Goal: Task Accomplishment & Management: Manage account settings

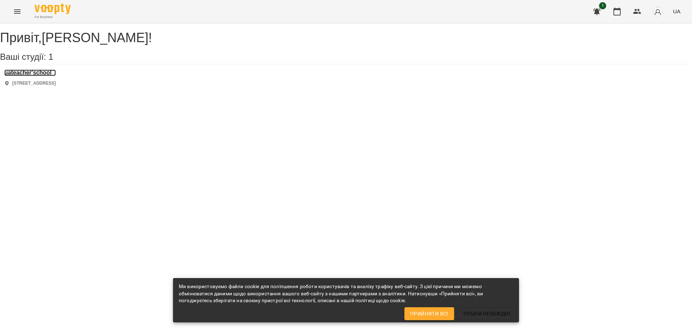
click at [56, 76] on h3 "uateacher'school" at bounding box center [30, 73] width 52 height 6
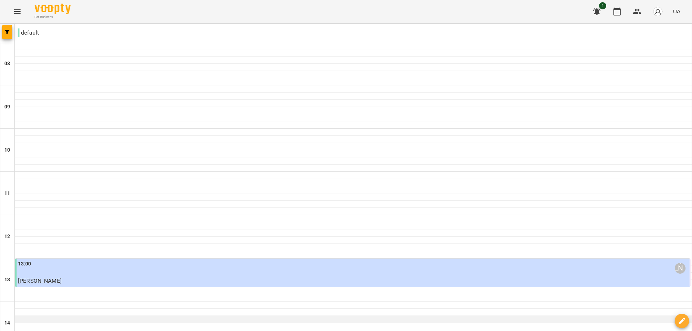
scroll to position [72, 0]
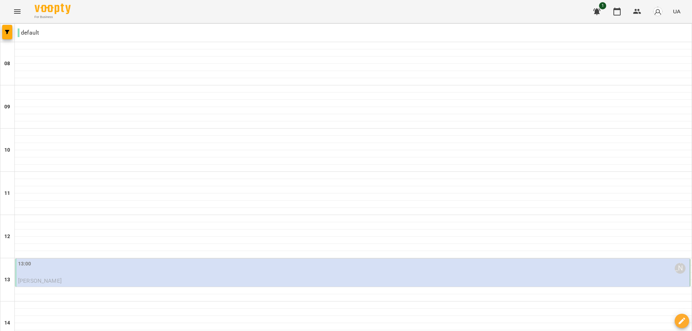
click at [43, 272] on div "13:00 [PERSON_NAME]" at bounding box center [353, 268] width 670 height 17
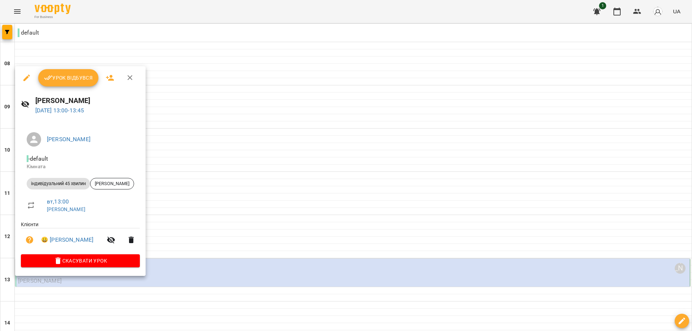
click at [295, 147] on div at bounding box center [346, 165] width 692 height 331
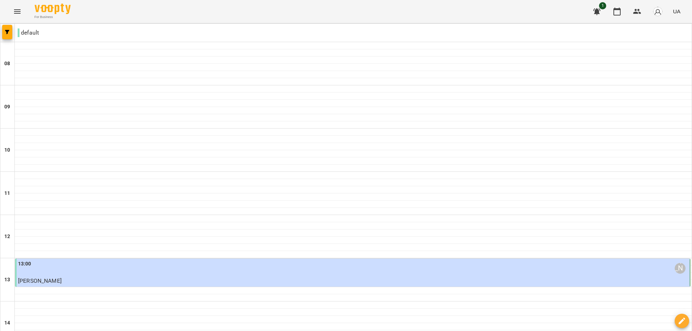
click at [83, 267] on div "13:00 [PERSON_NAME]" at bounding box center [353, 268] width 670 height 17
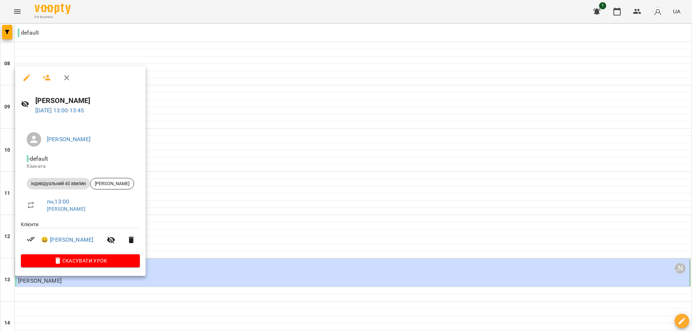
click at [268, 169] on div at bounding box center [346, 165] width 692 height 331
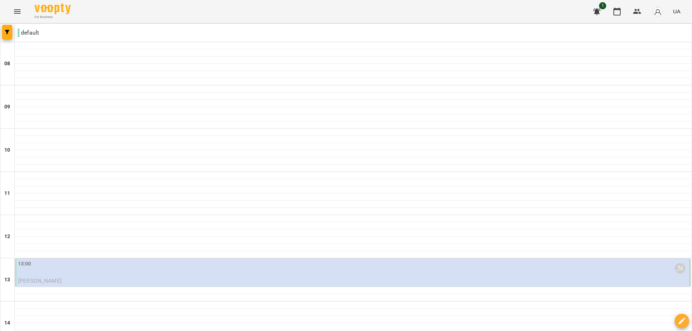
click at [87, 276] on div "13:00 [PERSON_NAME]" at bounding box center [353, 268] width 670 height 17
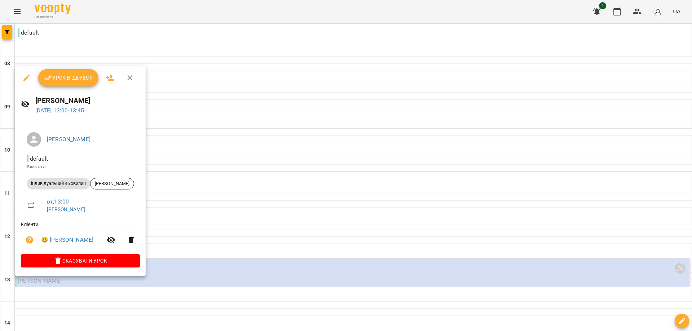
click at [73, 83] on button "Урок відбувся" at bounding box center [68, 77] width 61 height 17
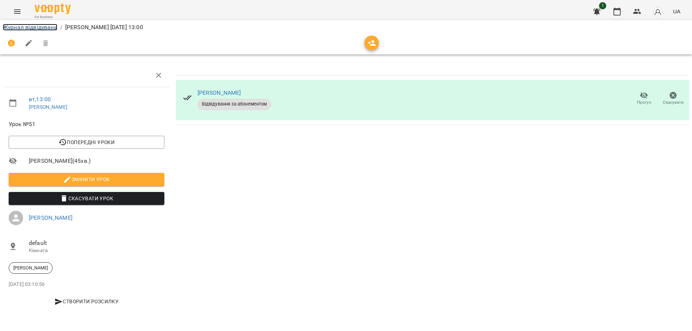
click at [53, 27] on link "Журнал відвідувань" at bounding box center [30, 27] width 54 height 7
